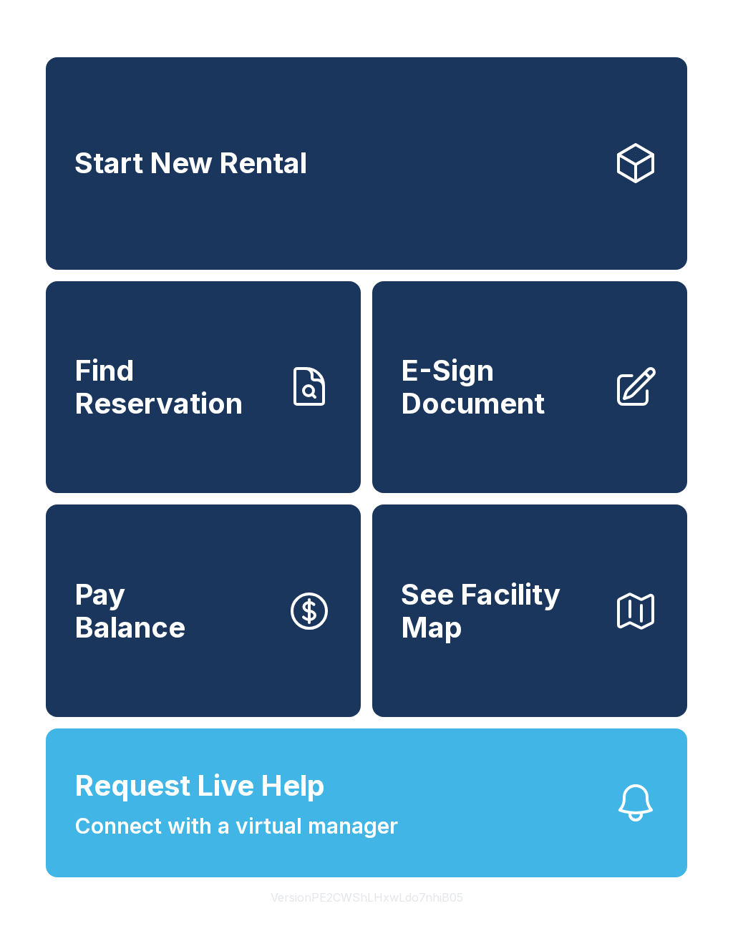
click at [533, 418] on span "E-Sign Document" at bounding box center [501, 386] width 200 height 65
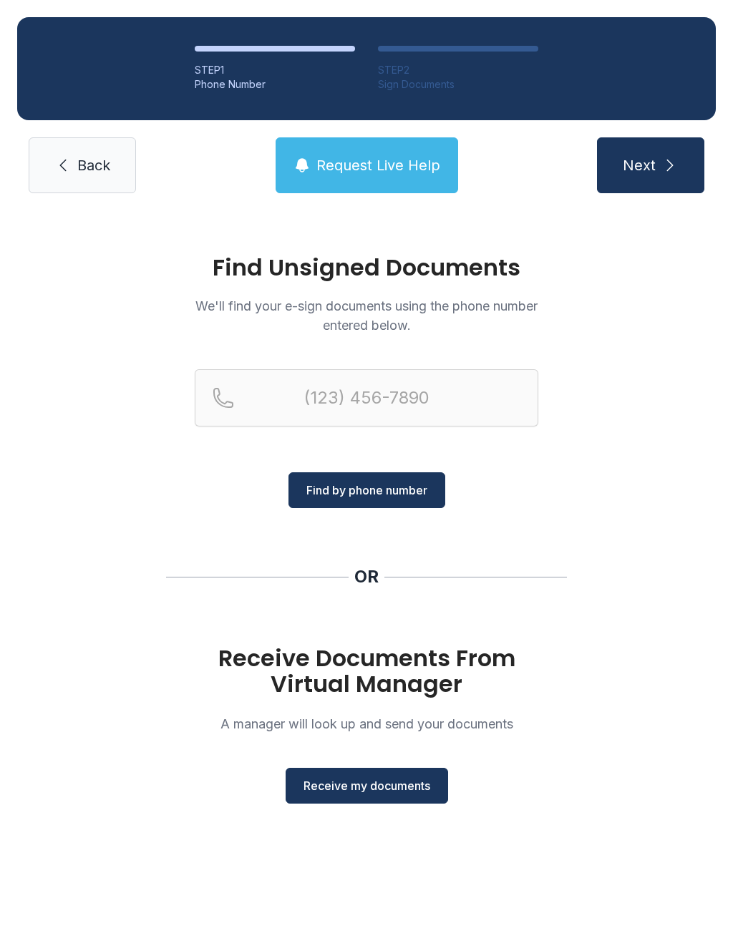
click at [652, 168] on span "Next" at bounding box center [638, 165] width 33 height 20
type input "(256)"
click at [602, 563] on div "Find Unsigned Documents We'll find your e-sign documents using the phone number…" at bounding box center [366, 535] width 733 height 650
click at [365, 783] on span "Receive my documents" at bounding box center [366, 785] width 127 height 17
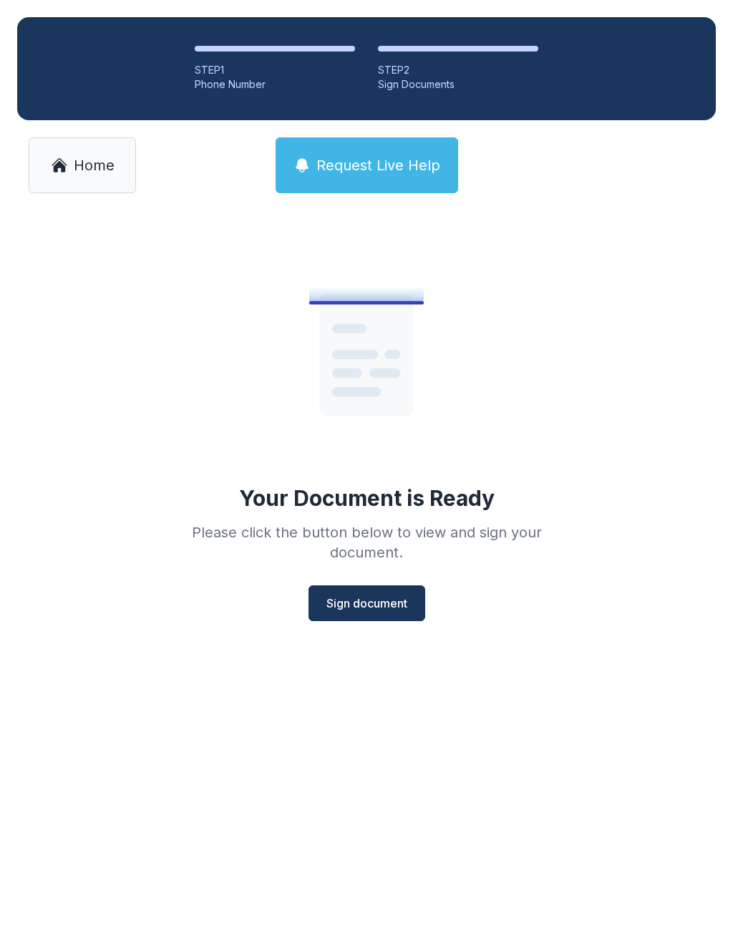
click at [368, 593] on button "Sign document" at bounding box center [366, 603] width 117 height 36
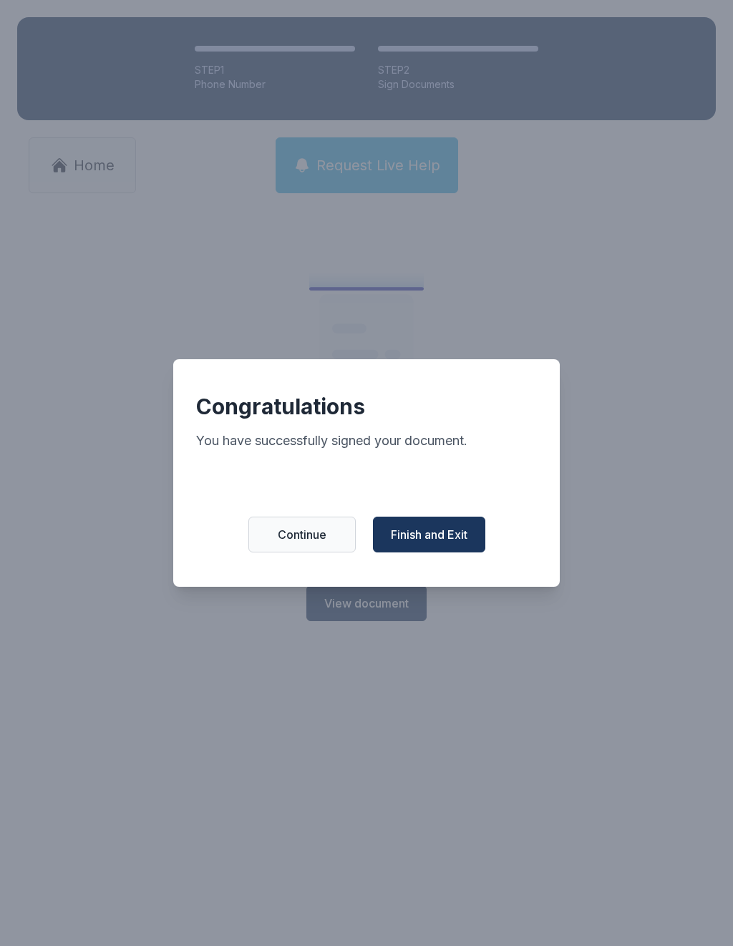
click at [433, 536] on span "Finish and Exit" at bounding box center [429, 534] width 77 height 17
